Goal: Task Accomplishment & Management: Manage account settings

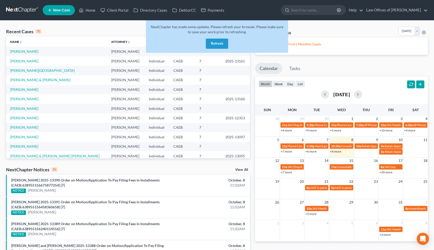
click at [213, 43] on button "Refresh" at bounding box center [217, 44] width 22 height 10
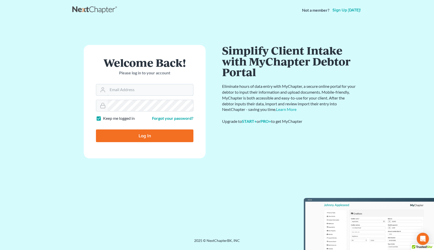
type input "[EMAIL_ADDRESS][DOMAIN_NAME]"
click at [154, 136] on input "Log In" at bounding box center [144, 135] width 97 height 13
type input "Thinking..."
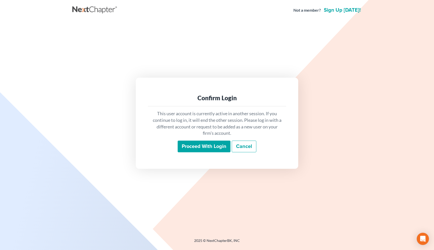
click at [202, 146] on input "Proceed with login" at bounding box center [204, 147] width 53 height 12
